Goal: Task Accomplishment & Management: Manage account settings

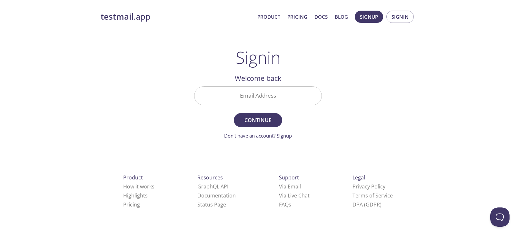
click at [248, 102] on input "Email Address" at bounding box center [257, 96] width 127 height 18
click at [260, 118] on span "Continue" at bounding box center [258, 120] width 34 height 9
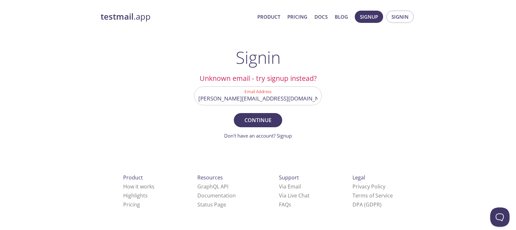
click at [377, 110] on div "testmail .app Product Pricing Docs Blog Signup Signin Signin Unknown email - tr…" at bounding box center [258, 140] width 330 height 269
click at [294, 99] on input "[PERSON_NAME][EMAIL_ADDRESS][DOMAIN_NAME]" at bounding box center [257, 96] width 127 height 18
drag, startPoint x: 294, startPoint y: 99, endPoint x: 251, endPoint y: 102, distance: 43.3
click at [251, 102] on input "[PERSON_NAME][EMAIL_ADDRESS][DOMAIN_NAME]" at bounding box center [257, 96] width 127 height 18
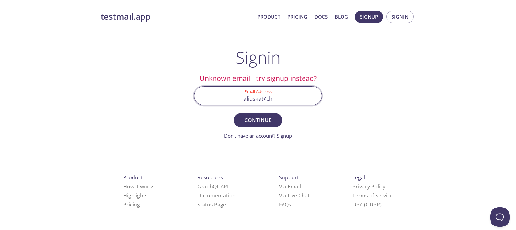
type input "[PERSON_NAME][EMAIL_ADDRESS][DOMAIN_NAME]"
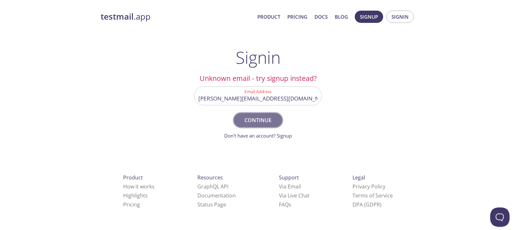
click at [265, 119] on span "Continue" at bounding box center [258, 120] width 34 height 9
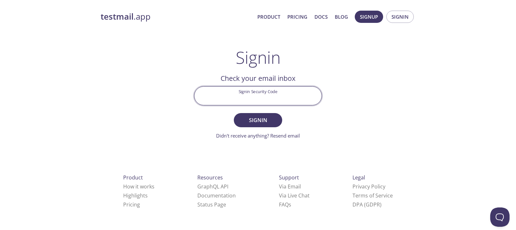
click at [260, 96] on input "Signin Security Code" at bounding box center [257, 96] width 127 height 18
paste input "YZMD5NG"
type input "YZMD5NG"
click at [271, 120] on span "Signin" at bounding box center [258, 120] width 34 height 9
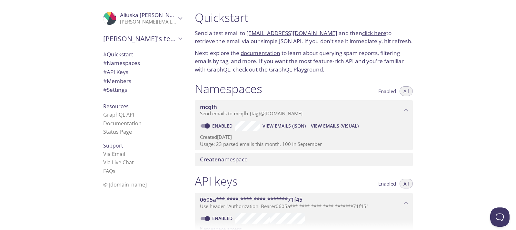
click at [363, 34] on link "click here" at bounding box center [374, 32] width 24 height 7
click at [177, 19] on icon "Aliuska Dominguez" at bounding box center [180, 18] width 8 height 8
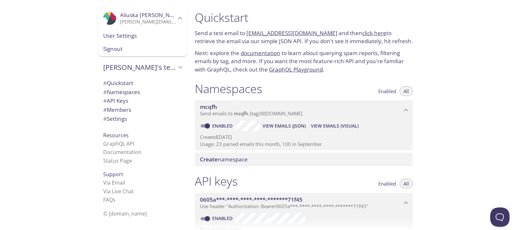
click at [118, 49] on span "Signout" at bounding box center [142, 49] width 79 height 8
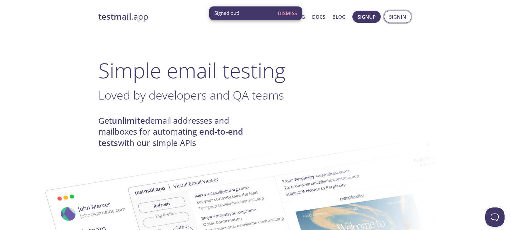
click at [403, 18] on span "Signin" at bounding box center [397, 17] width 17 height 8
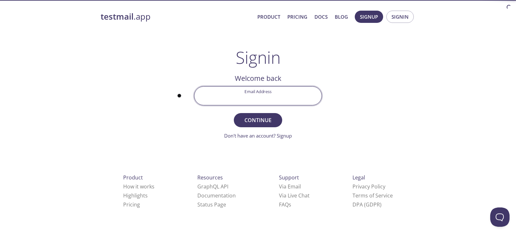
click at [248, 95] on input "Email Address" at bounding box center [257, 96] width 127 height 18
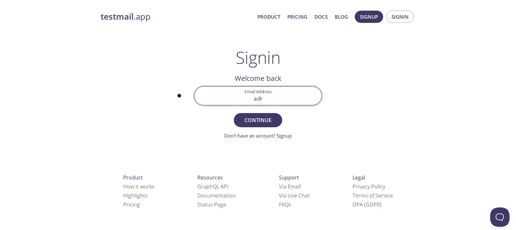
type input "[EMAIL_ADDRESS][DOMAIN_NAME]"
click at [261, 122] on span "Continue" at bounding box center [258, 120] width 34 height 9
click at [270, 97] on input "Signin Security Code" at bounding box center [257, 96] width 127 height 18
paste input "1L97LNH"
type input "1L97LNH"
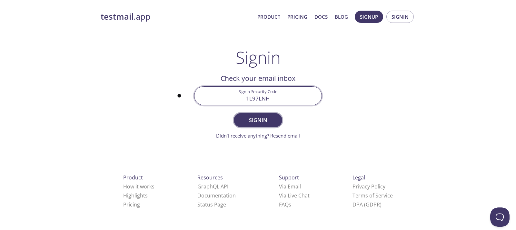
click at [267, 116] on span "Signin" at bounding box center [258, 120] width 34 height 9
